Goal: Task Accomplishment & Management: Manage account settings

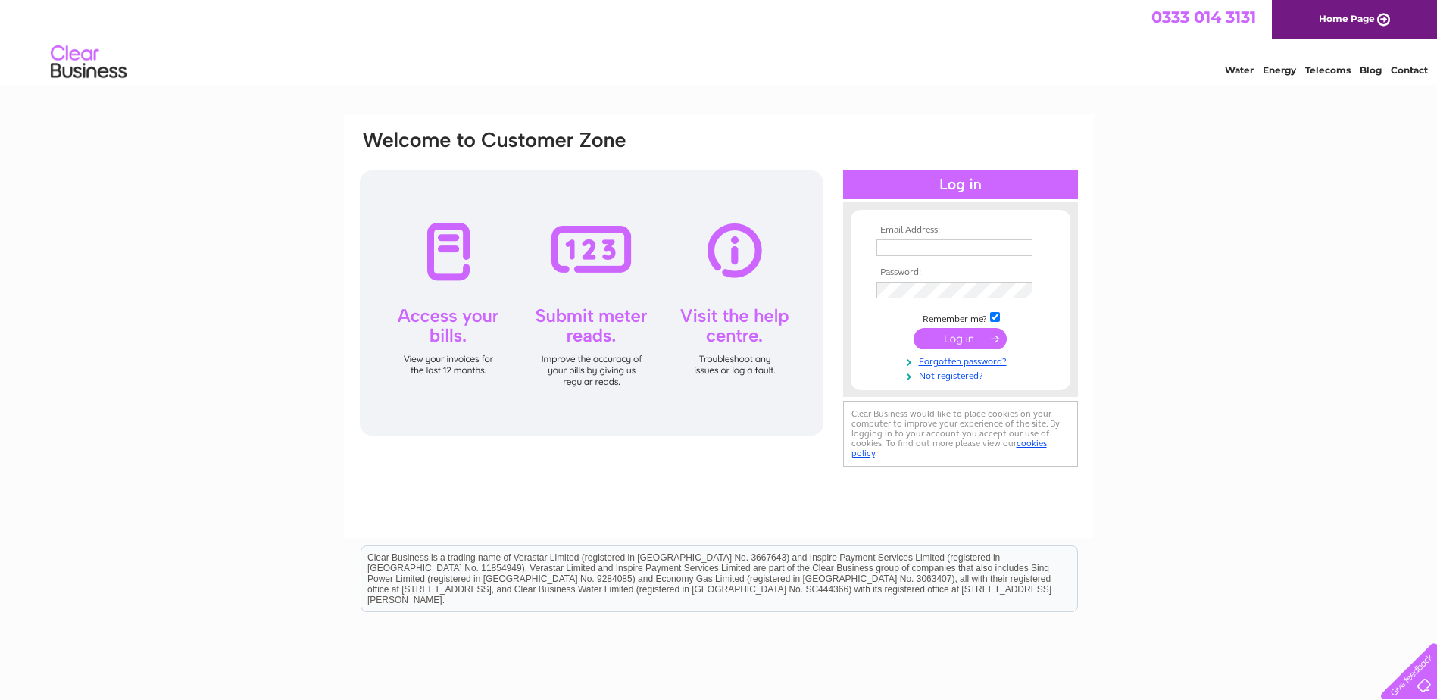
click at [919, 249] on input "text" at bounding box center [954, 247] width 156 height 17
type input "accoutspayable@changeworks.co.uk"
click at [913, 329] on input "submit" at bounding box center [959, 339] width 93 height 21
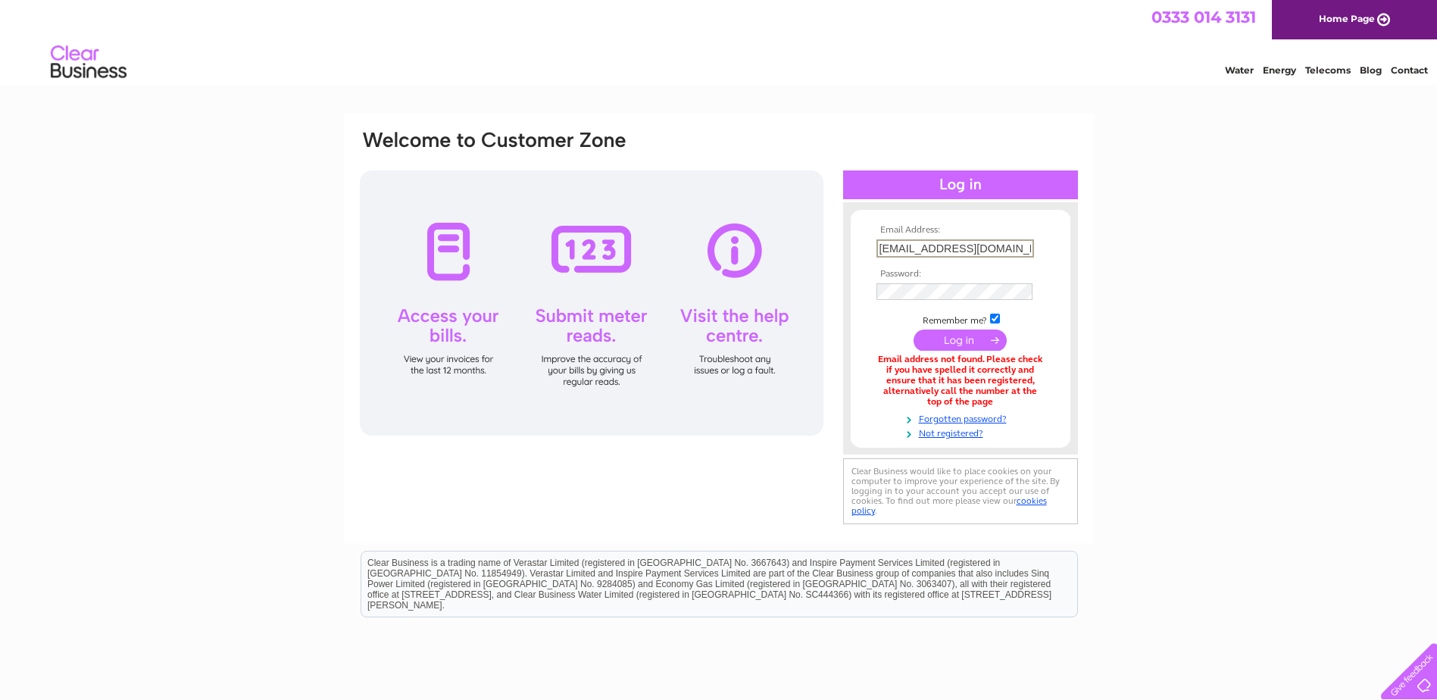
click at [948, 247] on input "accoutspayable@changeworks.co.uk" at bounding box center [955, 248] width 158 height 18
click at [953, 247] on input "accoutspayable@changeworks.co.uk" at bounding box center [955, 248] width 158 height 18
click at [1028, 249] on input "accoutspayable@changeworks.co.uk" at bounding box center [955, 248] width 158 height 18
type input "accoutspayable@changeworks.com"
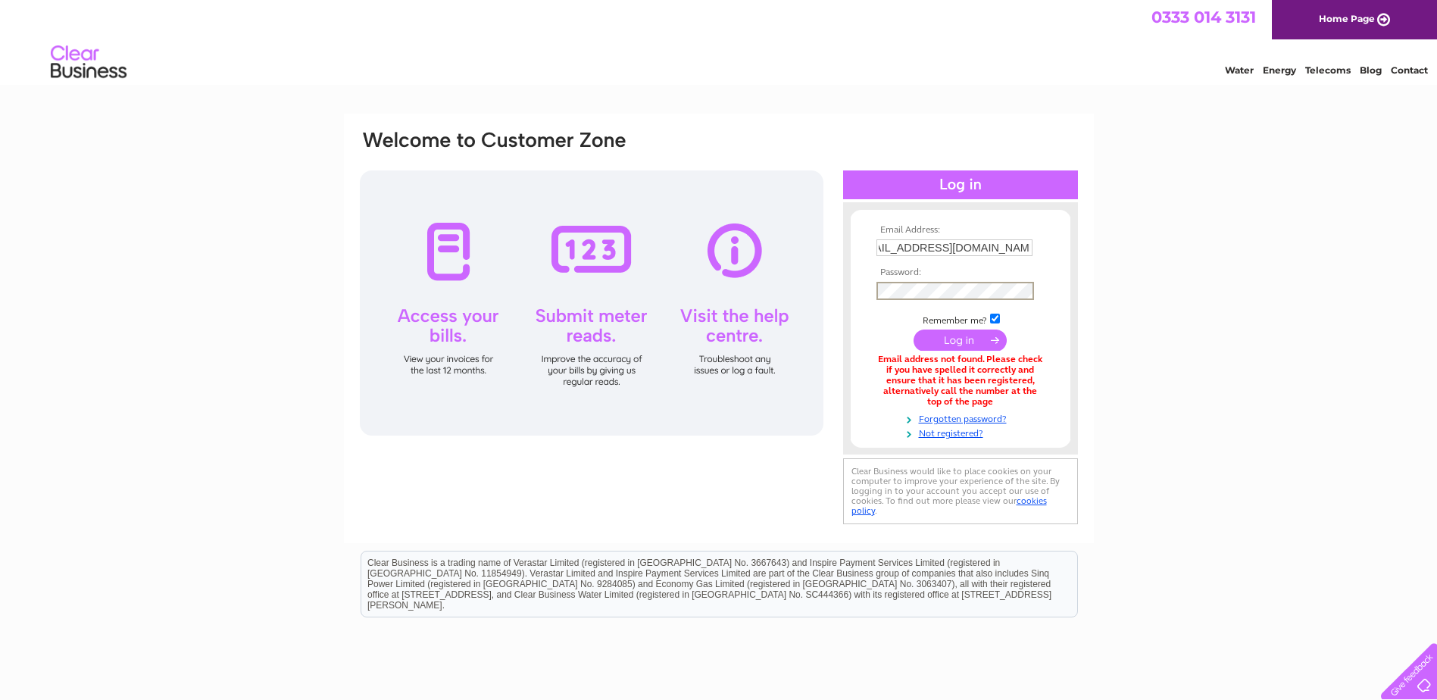
scroll to position [0, 0]
click at [913, 329] on input "submit" at bounding box center [959, 339] width 93 height 21
click at [947, 341] on input "submit" at bounding box center [959, 338] width 93 height 21
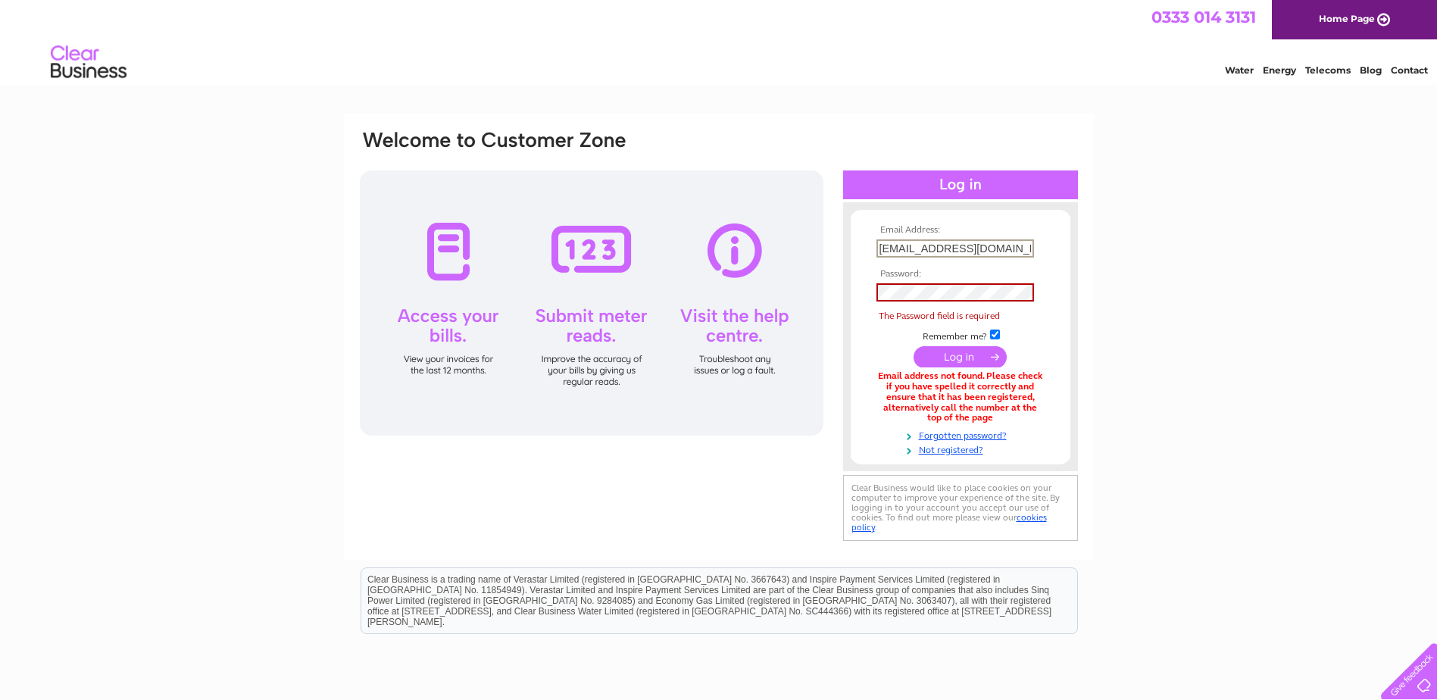
click at [943, 248] on input "accoutspayable@changeworks.com" at bounding box center [955, 248] width 158 height 18
click at [975, 254] on input "accoutspayable@changeworks.com" at bounding box center [954, 247] width 156 height 17
click at [974, 245] on input "accoutspayable@changeworks.com" at bounding box center [955, 248] width 158 height 18
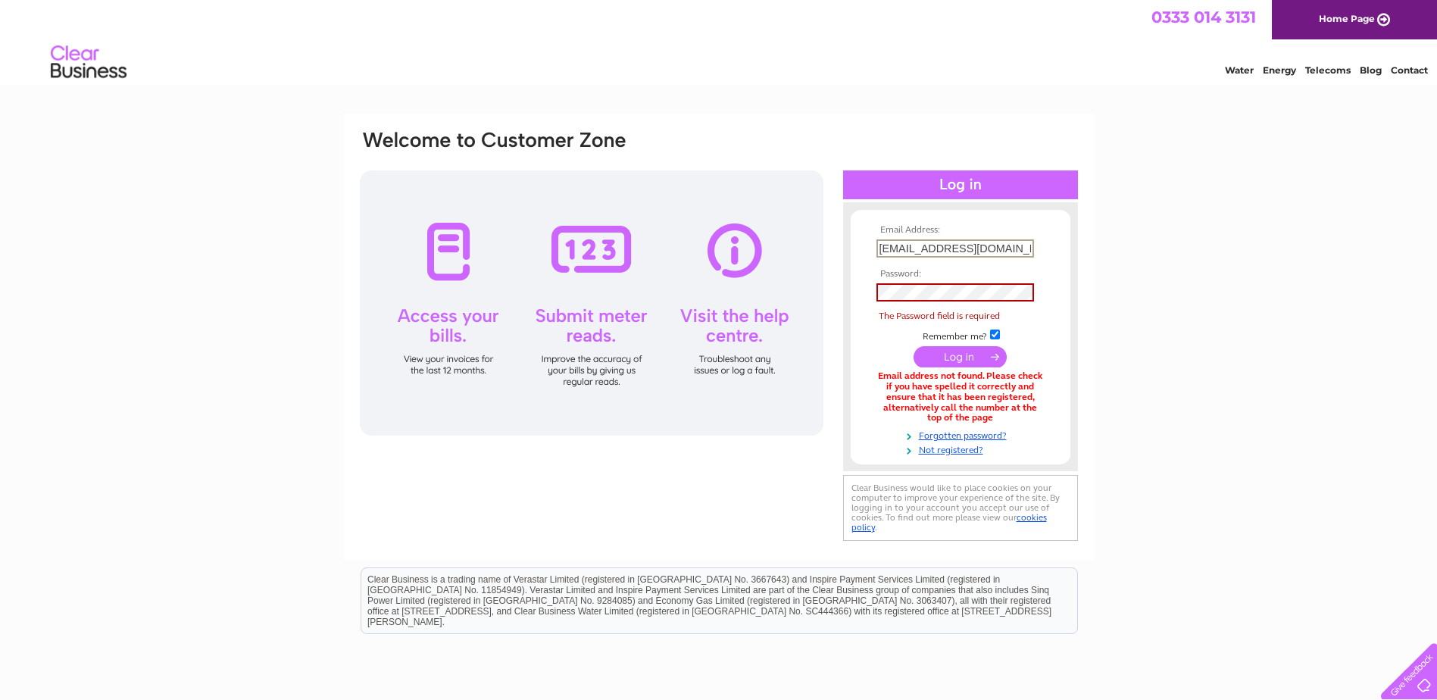
click at [974, 245] on input "accoutspayable@changeworks.com" at bounding box center [955, 248] width 158 height 18
paste input "ntspayable@changewasterecycling.co.uk"
type input "accountspayable@changewasterecycling.co.uk"
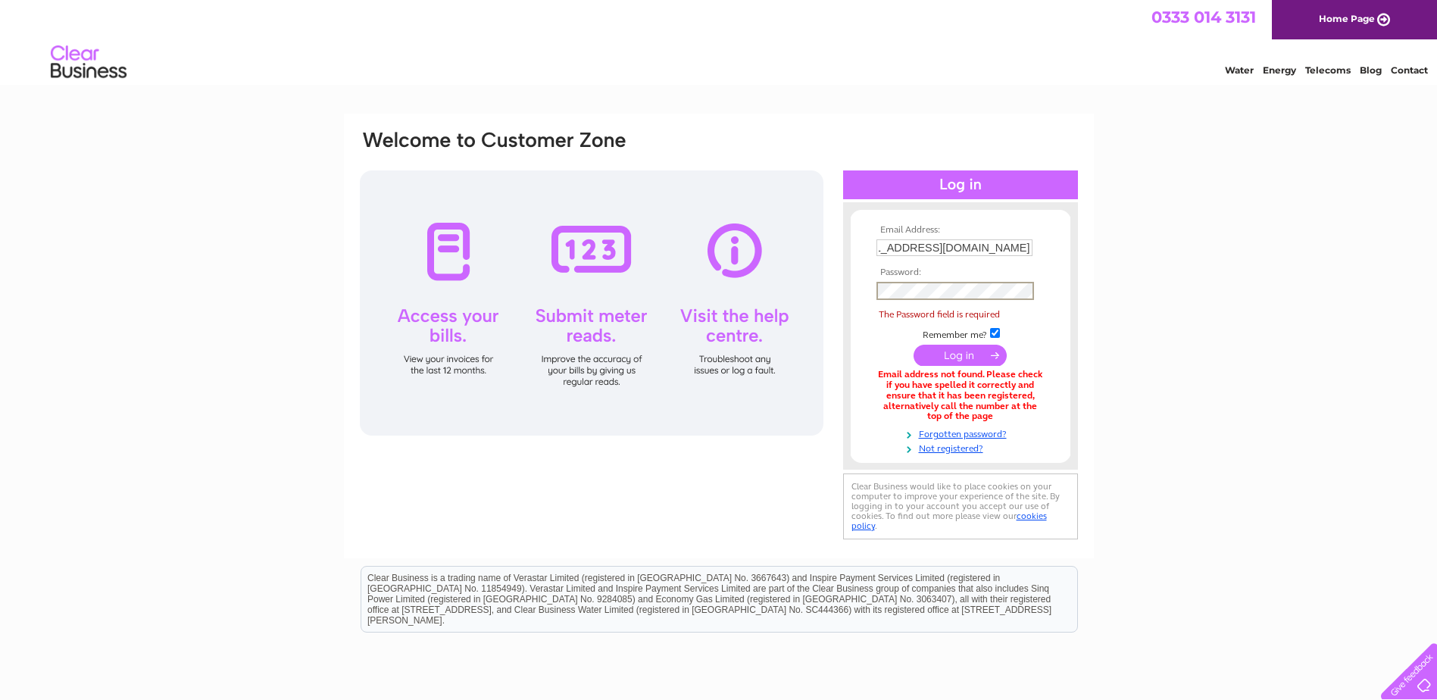
scroll to position [0, 0]
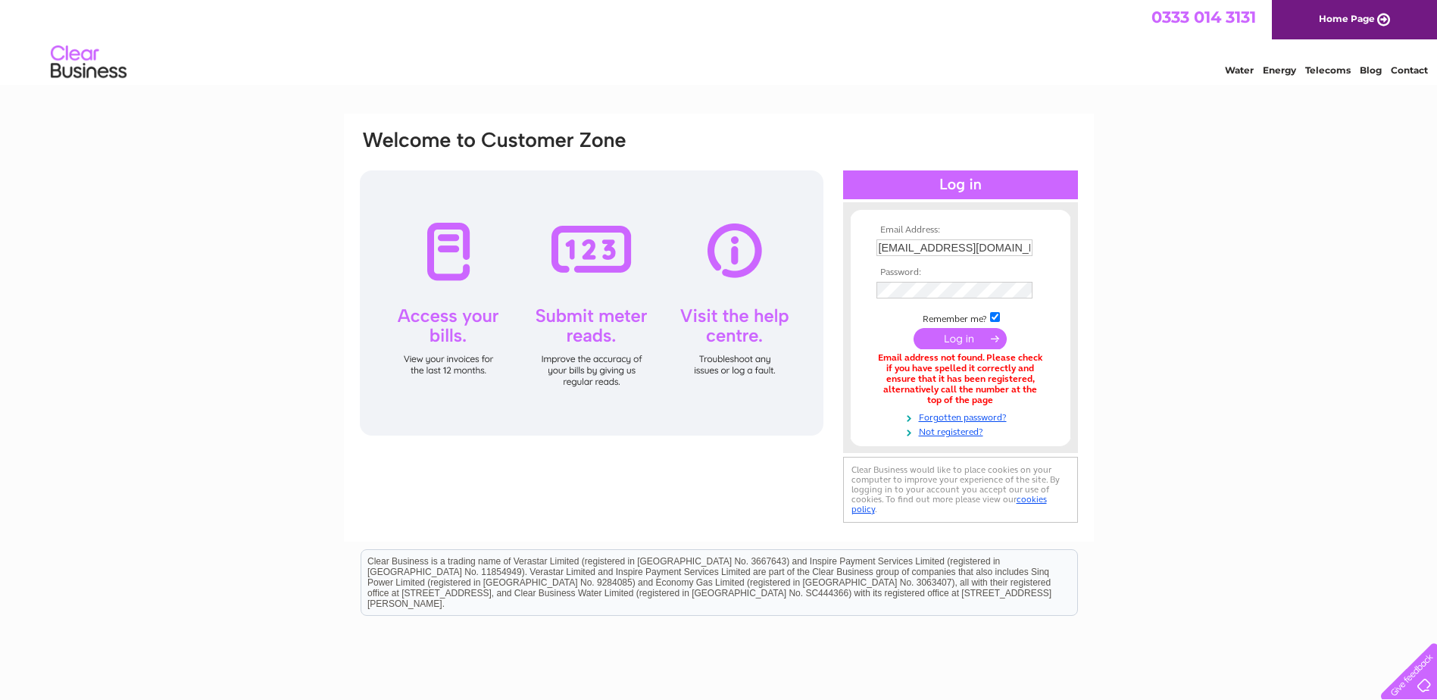
click at [875, 335] on tbody "Email Address: accountspayable@changewasterecycling.co.uk Password: Remember me?" at bounding box center [961, 331] width 176 height 213
click at [980, 333] on input "submit" at bounding box center [959, 338] width 93 height 21
click at [1004, 246] on input "[EMAIL_ADDRESS][DOMAIN_NAME]" at bounding box center [955, 248] width 158 height 18
click at [998, 249] on input "accountspayable@changewasterecycling.co.uk" at bounding box center [955, 248] width 158 height 18
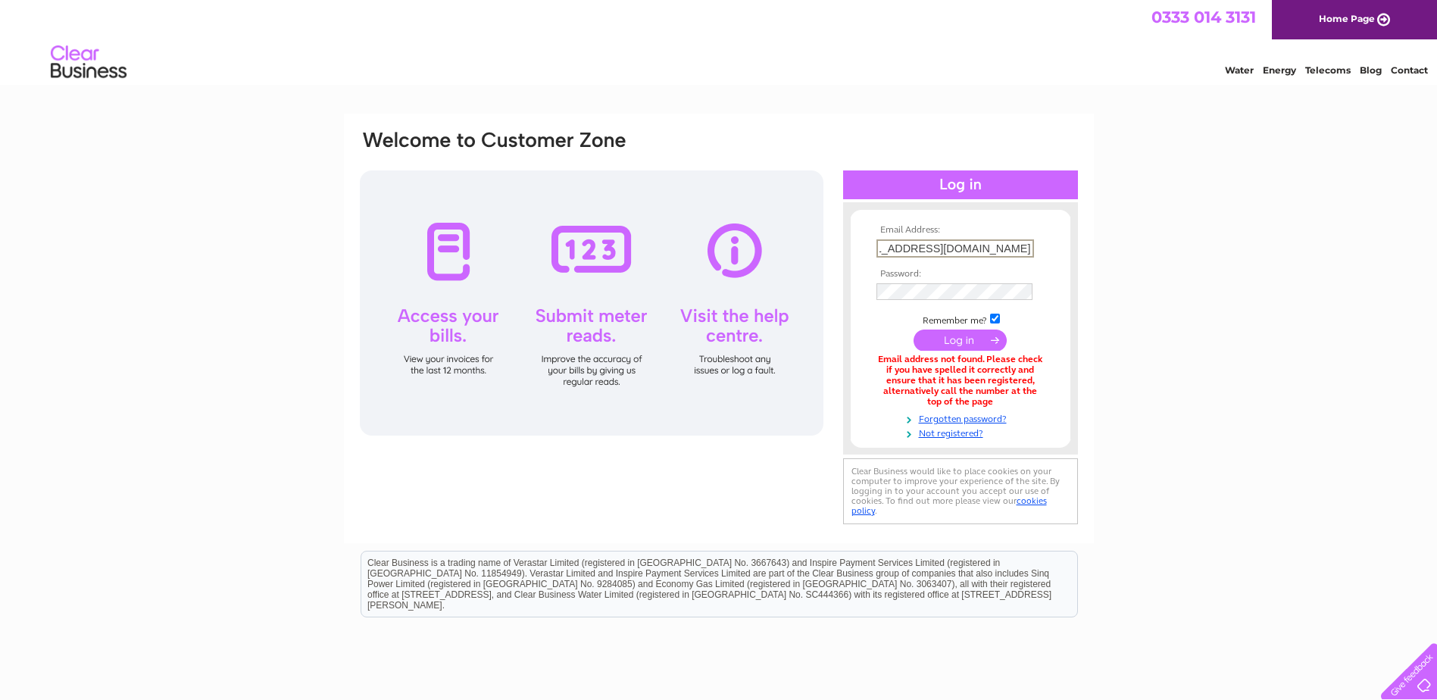
type input "accountspayable@changeworksrecycling.co.uk"
click at [1146, 189] on div "Email Address: accountspayable@changeworksrecycling.co.uk Password:" at bounding box center [718, 458] width 1437 height 688
click at [913, 329] on input "submit" at bounding box center [959, 339] width 93 height 21
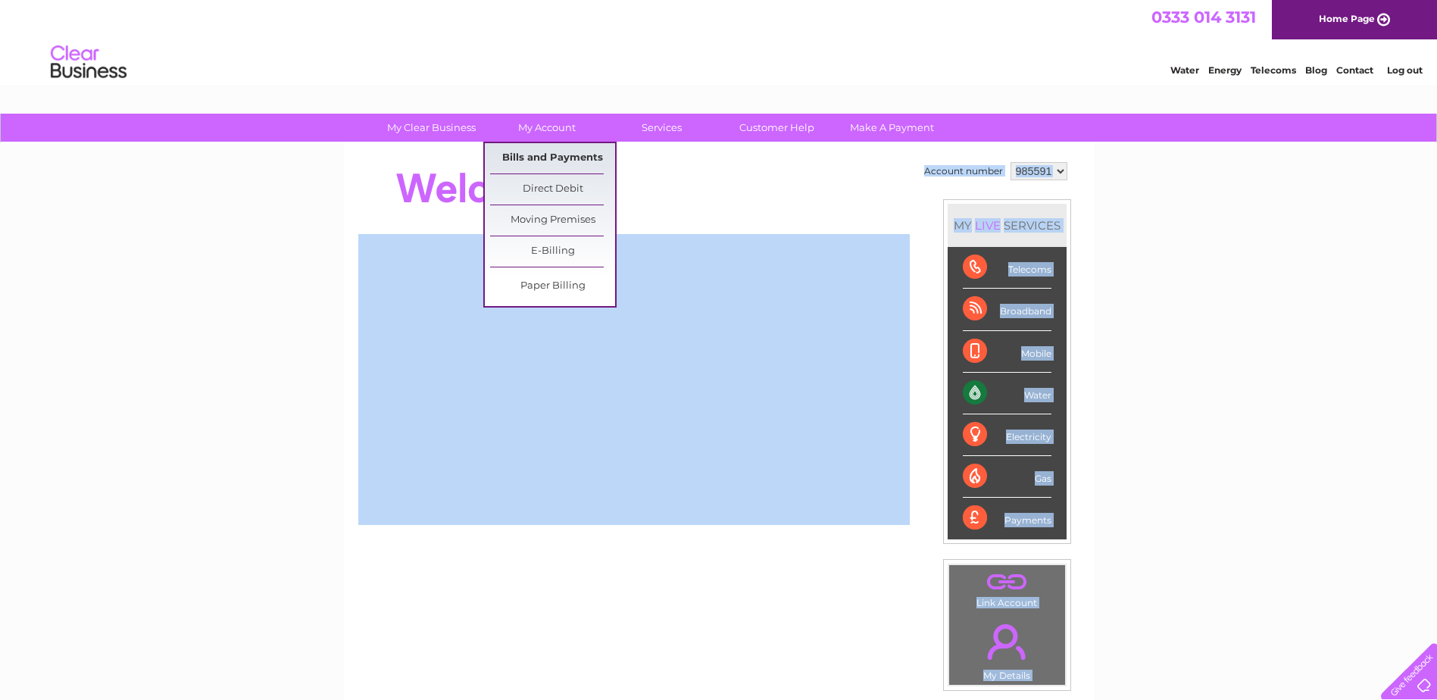
click at [563, 155] on link "Bills and Payments" at bounding box center [552, 158] width 125 height 30
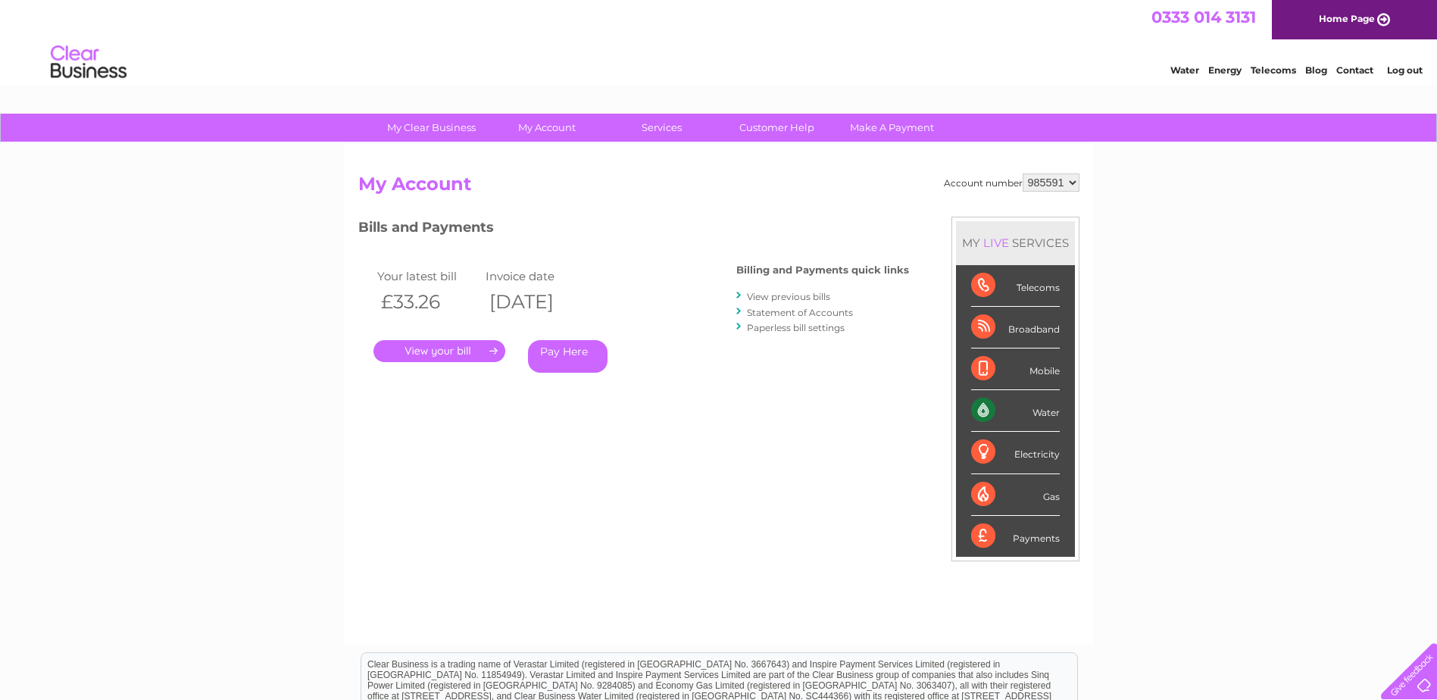
click at [436, 355] on link "." at bounding box center [439, 351] width 132 height 22
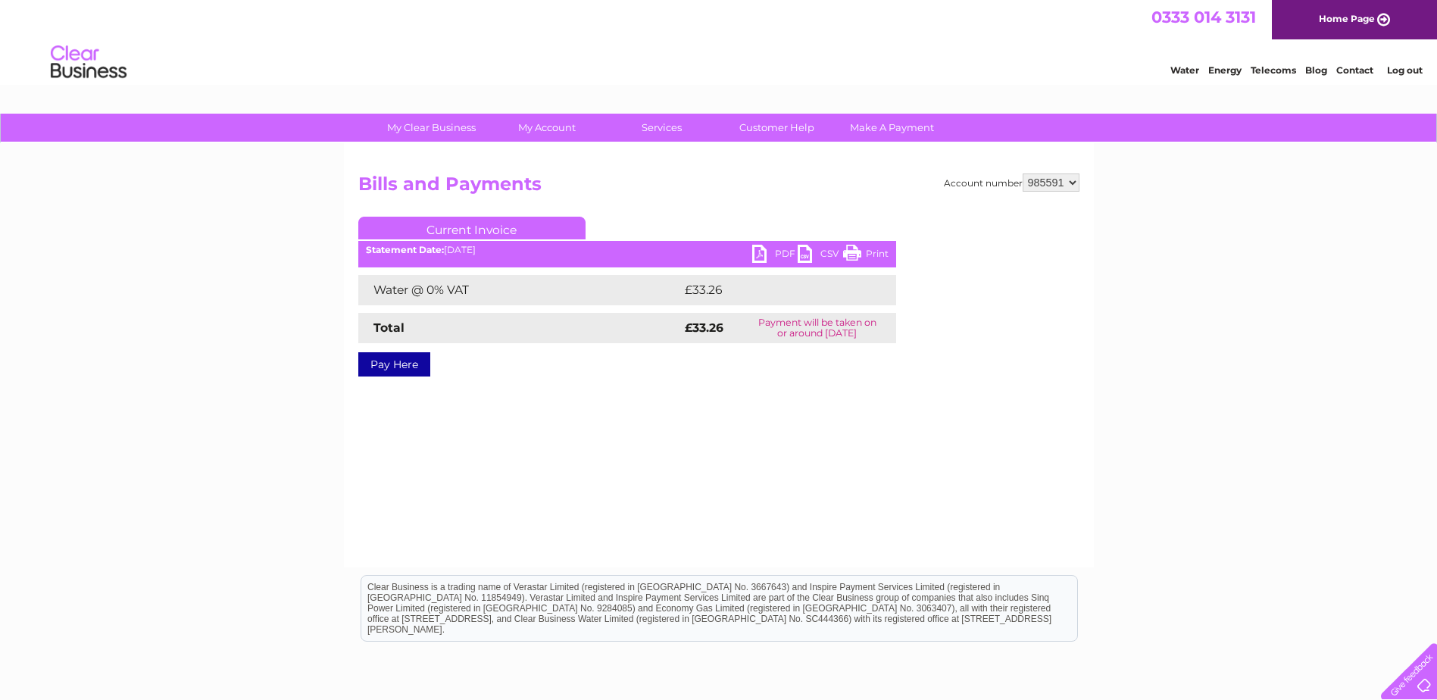
click at [776, 251] on link "PDF" at bounding box center [774, 256] width 45 height 22
